Goal: Task Accomplishment & Management: Use online tool/utility

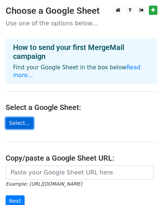
click at [18, 117] on link "Select..." at bounding box center [20, 123] width 28 height 12
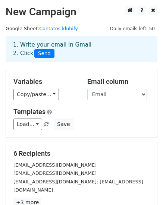
scroll to position [75, 0]
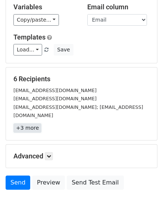
click at [29, 123] on link "+3 more" at bounding box center [27, 127] width 28 height 9
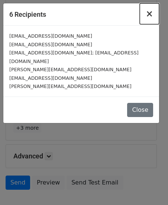
click at [152, 15] on span "×" at bounding box center [149, 14] width 7 height 10
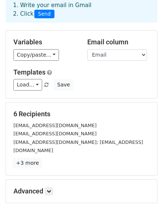
scroll to position [114, 0]
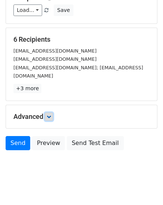
click at [49, 114] on icon at bounding box center [49, 116] width 4 height 4
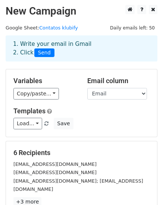
scroll to position [113, 0]
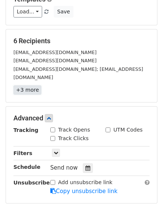
click at [28, 85] on link "+3 more" at bounding box center [27, 89] width 28 height 9
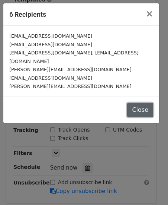
click at [144, 103] on button "Close" at bounding box center [140, 110] width 26 height 14
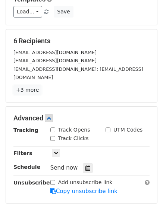
scroll to position [187, 0]
